Goal: Task Accomplishment & Management: Manage account settings

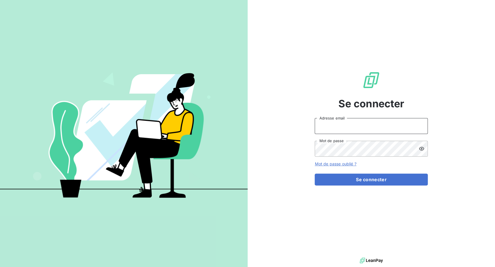
click at [354, 122] on input "Adresse email" at bounding box center [371, 126] width 113 height 16
drag, startPoint x: 334, startPoint y: 126, endPoint x: 375, endPoint y: 126, distance: 40.7
click at [375, 126] on input "admin@3dcelo" at bounding box center [371, 126] width 113 height 16
type input "admin@kiloutou"
click at [315, 173] on button "Se connecter" at bounding box center [371, 179] width 113 height 12
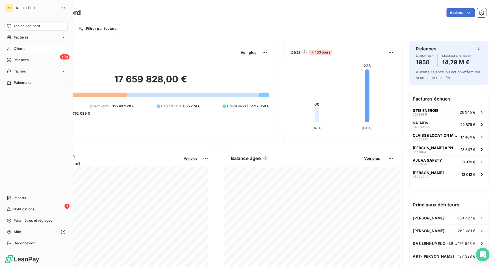
click at [22, 50] on span "Clients" at bounding box center [19, 48] width 11 height 5
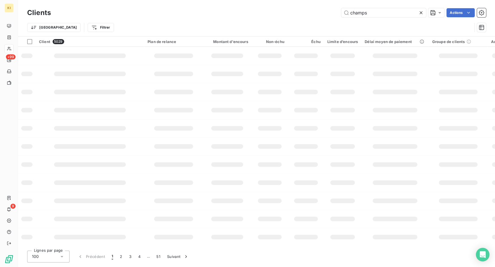
type input "champs"
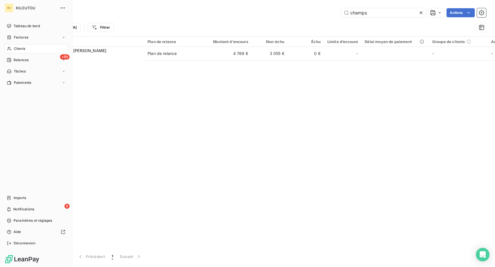
click at [17, 239] on div "KI KILOUTOU Tableau de bord Factures Clients +99 Relances Tâches Paiements Impo…" at bounding box center [36, 133] width 72 height 267
click at [11, 248] on div "KI KILOUTOU Tableau de bord Factures Clients +99 Relances Tâches Paiements Impo…" at bounding box center [36, 133] width 72 height 267
click at [13, 239] on div "Déconnexion" at bounding box center [36, 242] width 63 height 9
